Goal: Task Accomplishment & Management: Manage account settings

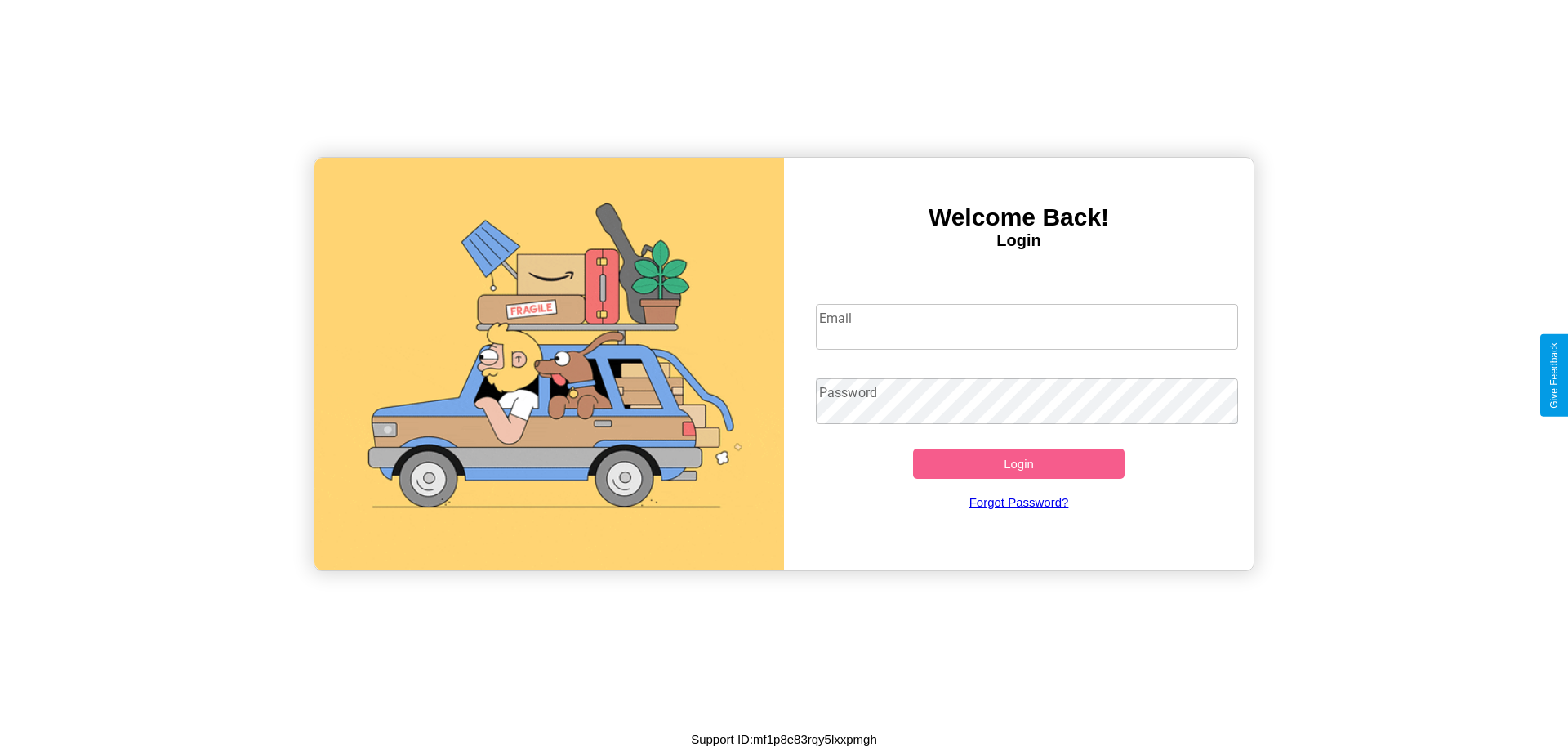
click at [1027, 326] on input "Email" at bounding box center [1027, 327] width 423 height 46
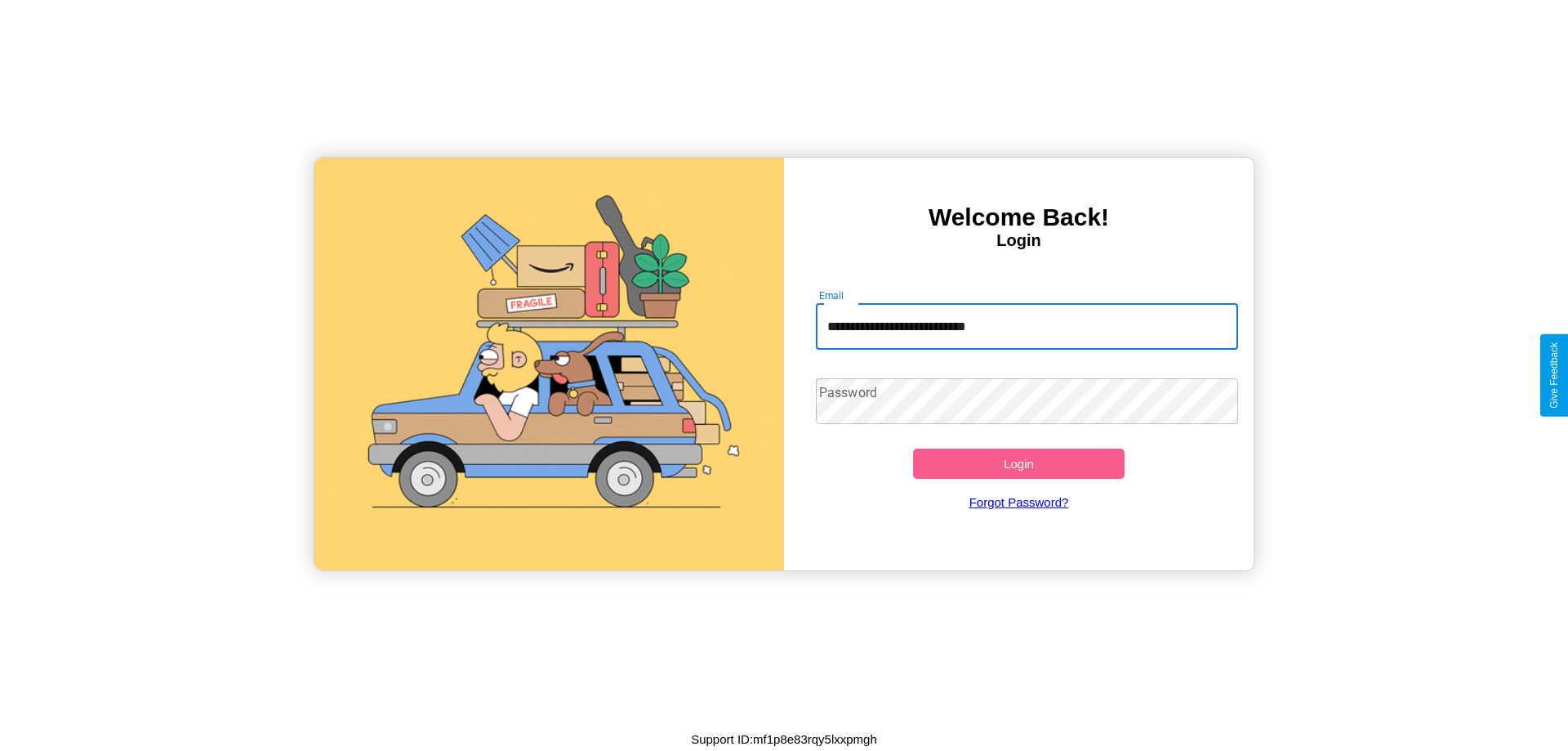
type input "**********"
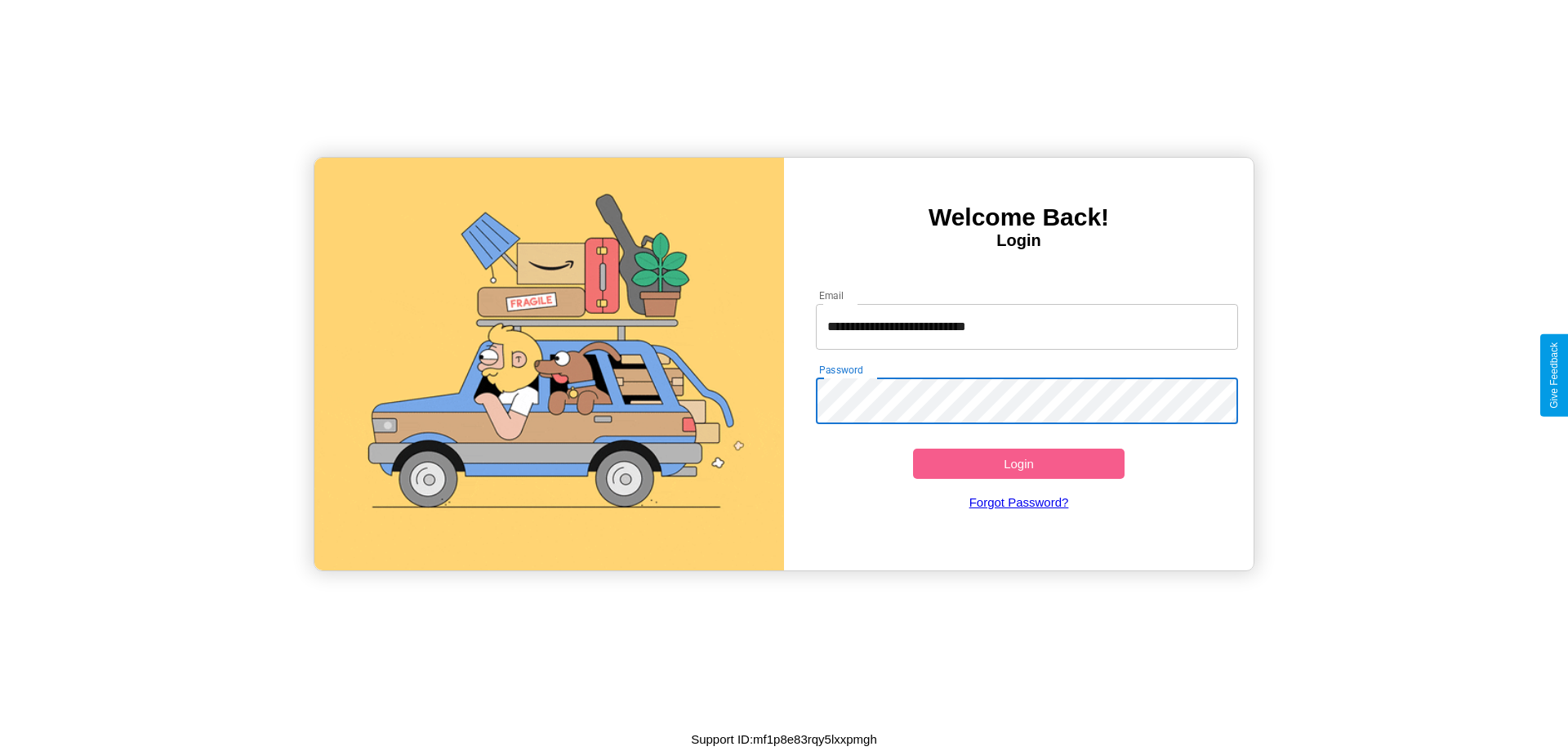
click at [1019, 463] on button "Login" at bounding box center [1019, 463] width 211 height 30
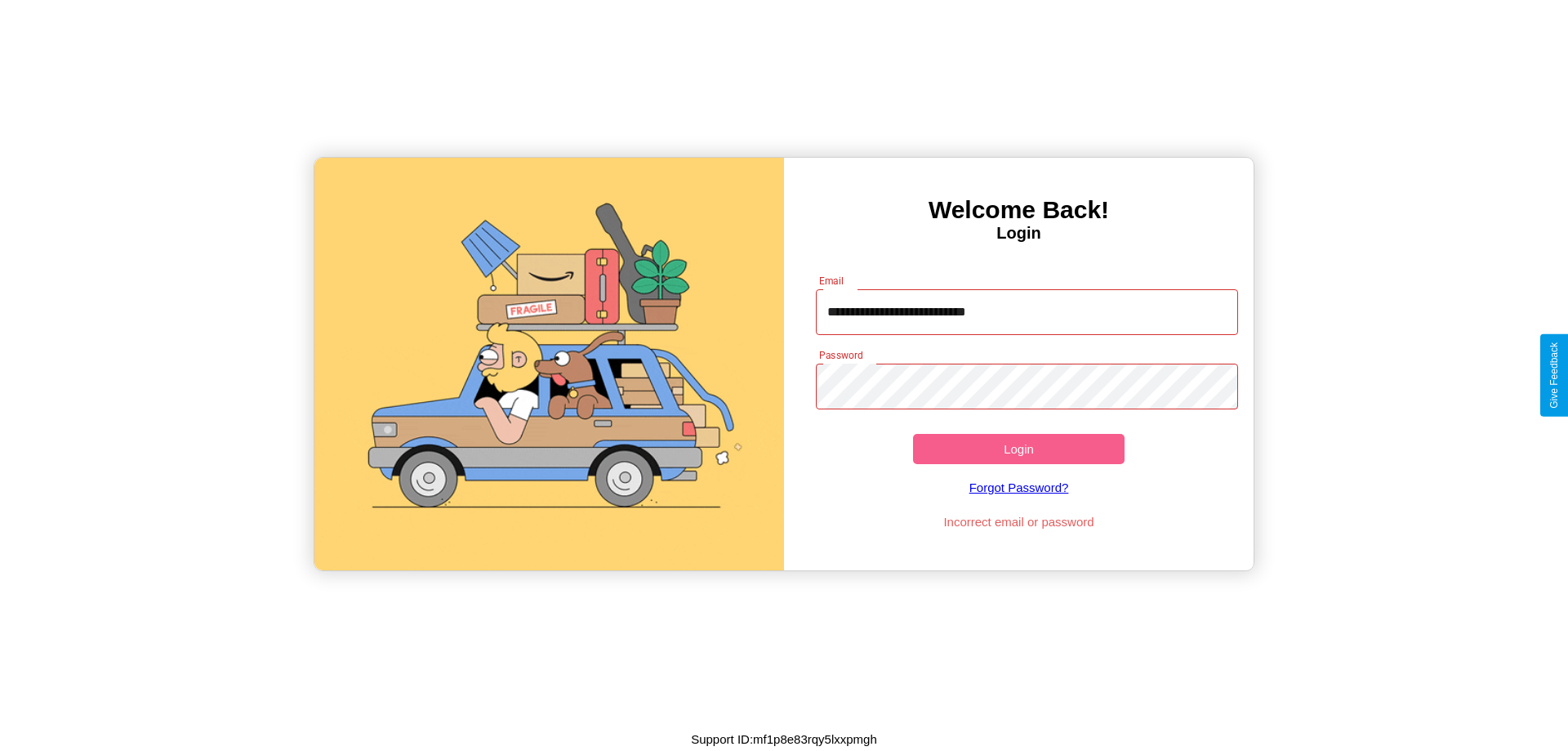
click at [1019, 448] on button "Login" at bounding box center [1019, 448] width 211 height 30
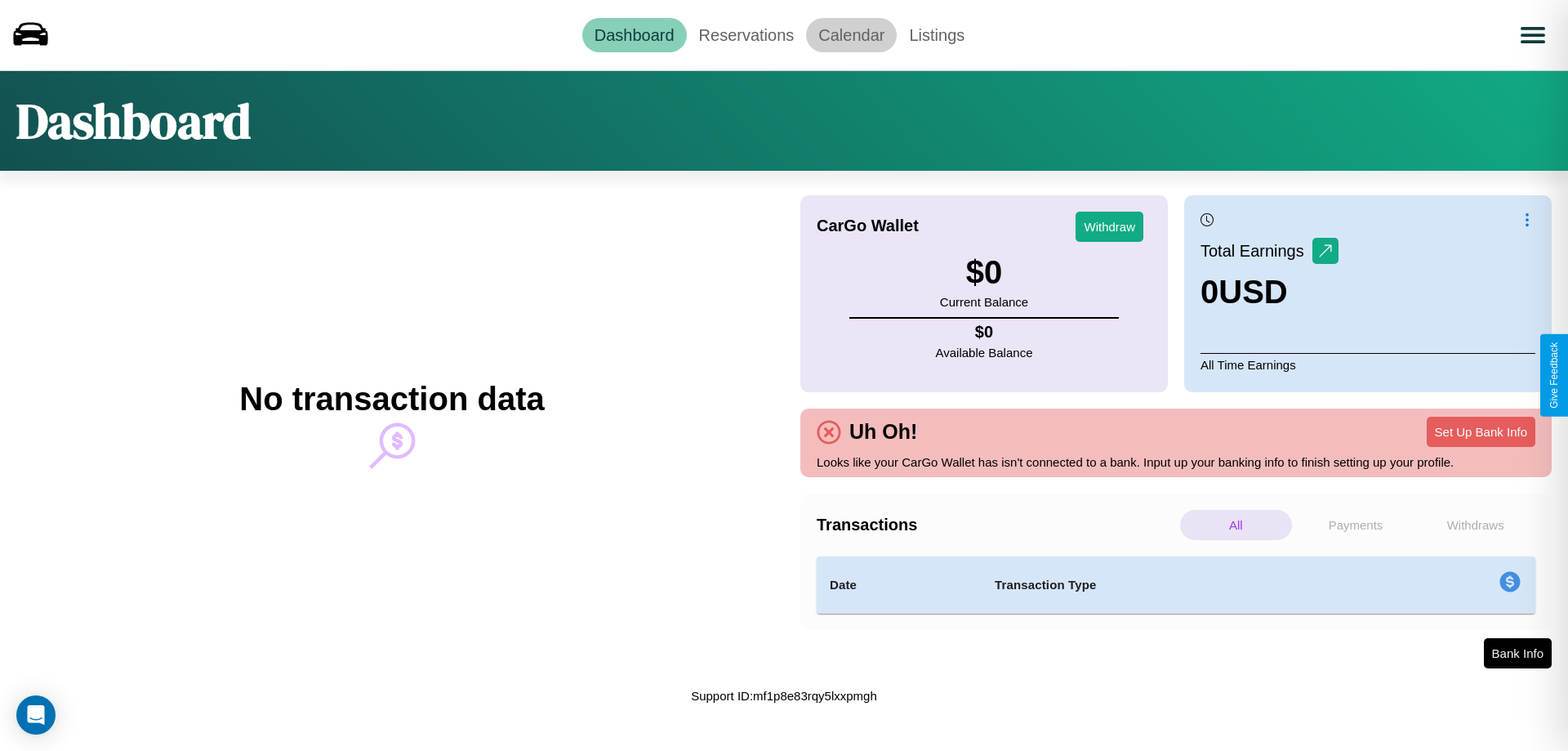
click at [851, 35] on link "Calendar" at bounding box center [851, 36] width 91 height 35
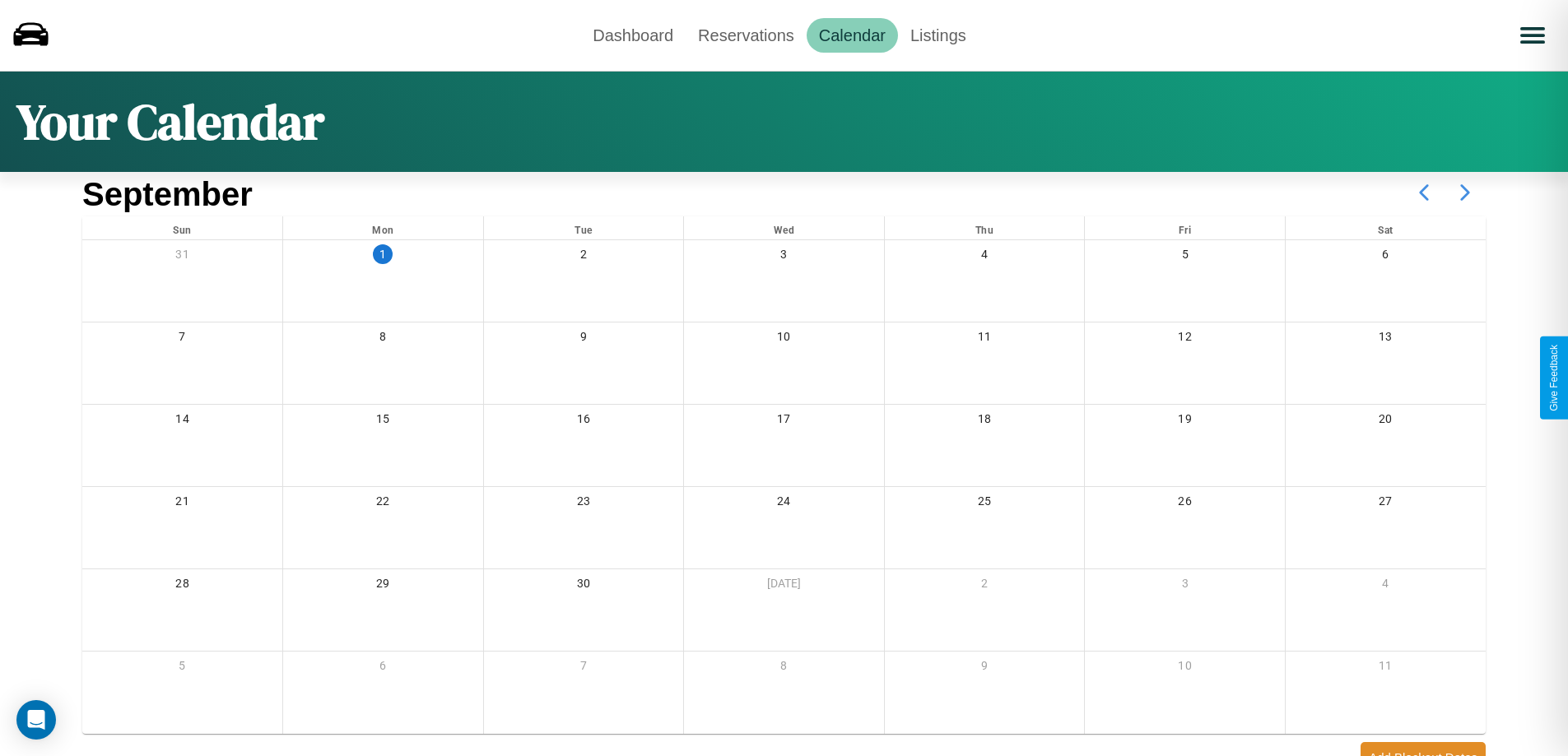
click at [1465, 192] on icon at bounding box center [1465, 192] width 41 height 41
click at [745, 35] on link "Reservations" at bounding box center [745, 36] width 121 height 35
